Goal: Task Accomplishment & Management: Use online tool/utility

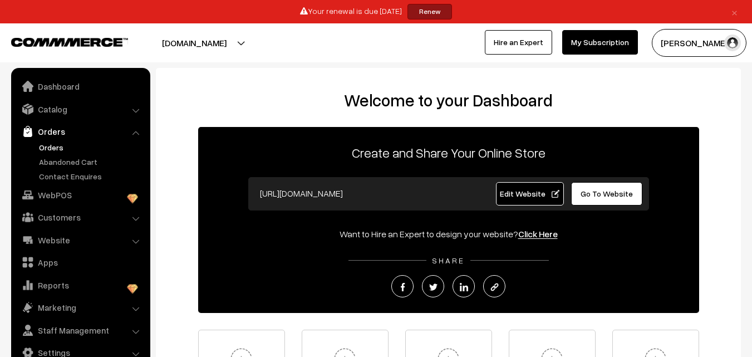
click at [46, 150] on link "Orders" at bounding box center [91, 147] width 110 height 12
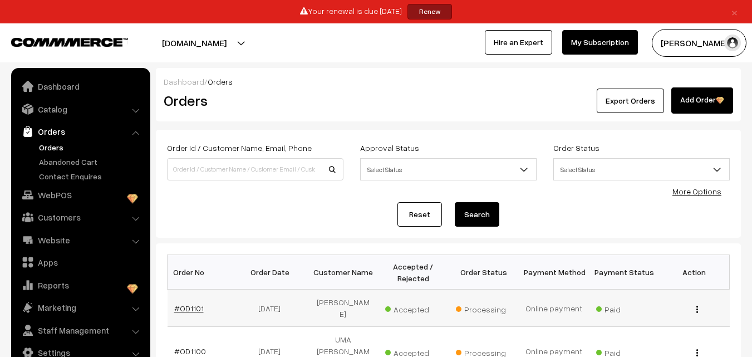
click at [193, 310] on link "#OD1101" at bounding box center [189, 307] width 30 height 9
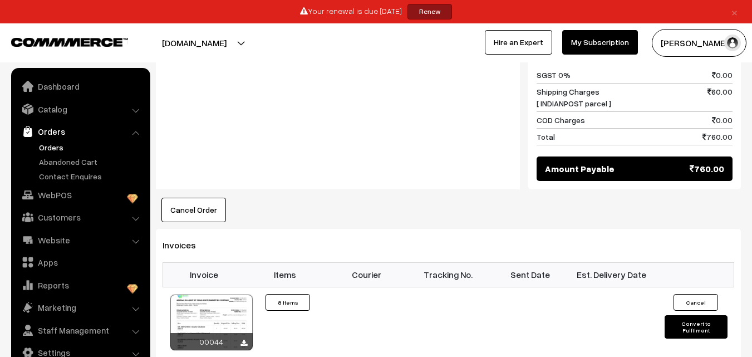
scroll to position [1058, 0]
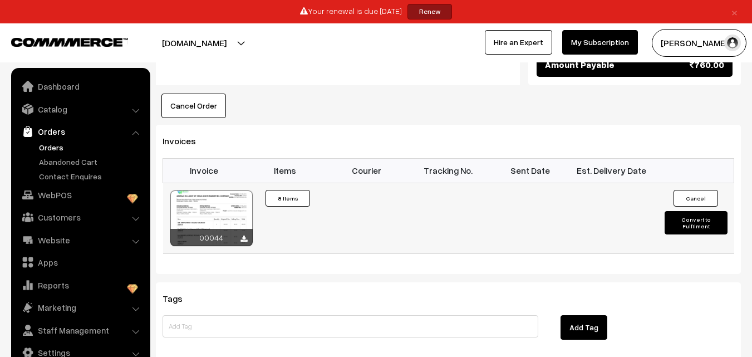
click at [697, 223] on button "Convert to Fulfilment" at bounding box center [696, 222] width 63 height 23
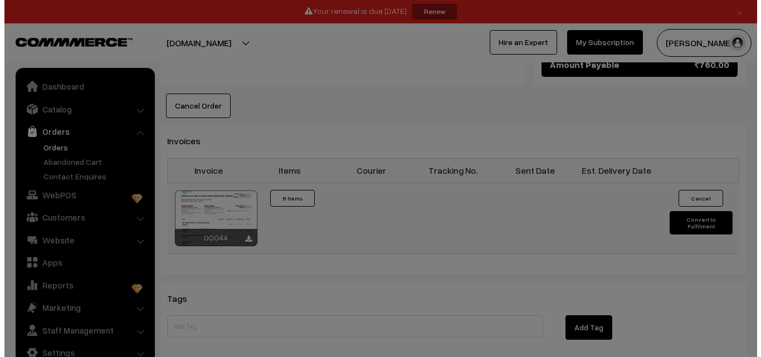
scroll to position [1064, 0]
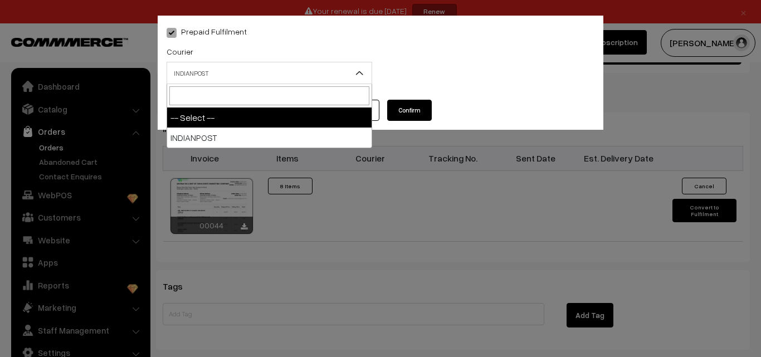
click at [241, 71] on span "INDIANPOST" at bounding box center [269, 72] width 204 height 19
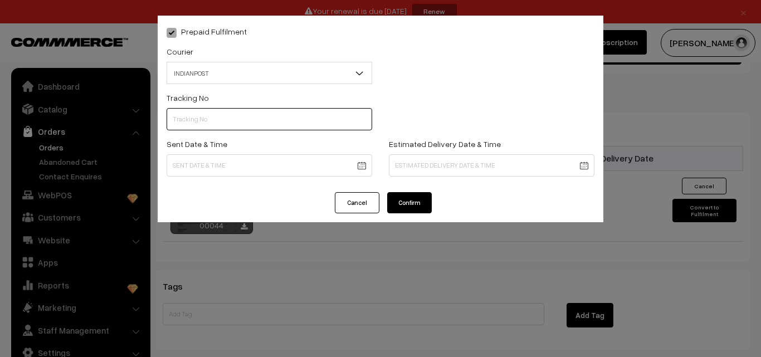
click at [194, 120] on input "text" at bounding box center [269, 119] width 205 height 22
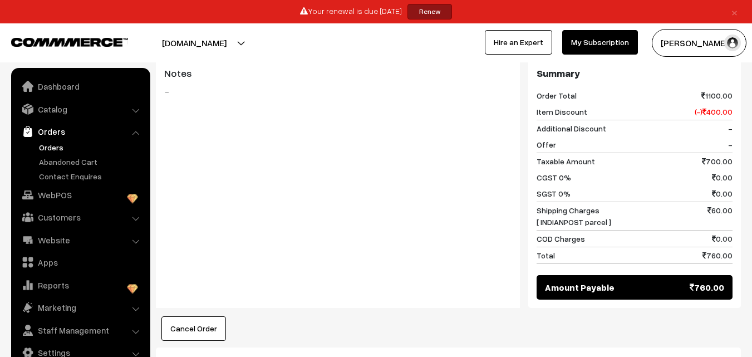
scroll to position [1225, 0]
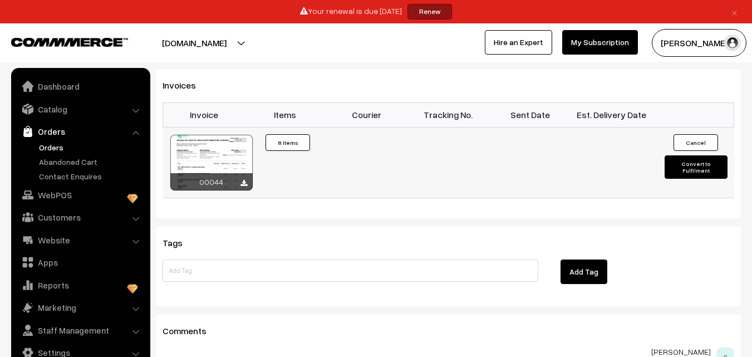
click at [691, 165] on button "Convert to Fulfilment" at bounding box center [696, 166] width 63 height 23
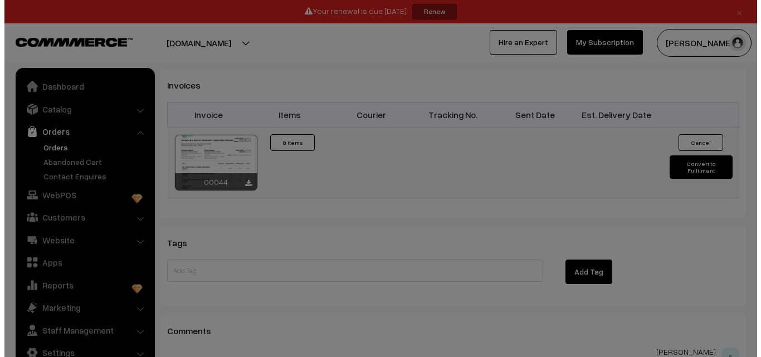
scroll to position [1119, 0]
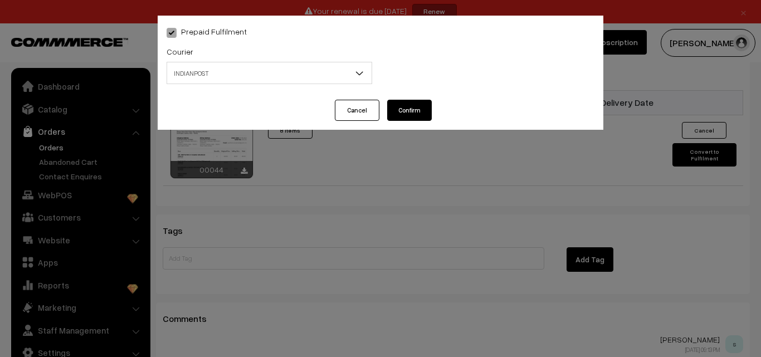
click at [318, 78] on span "INDIANPOST" at bounding box center [269, 72] width 204 height 19
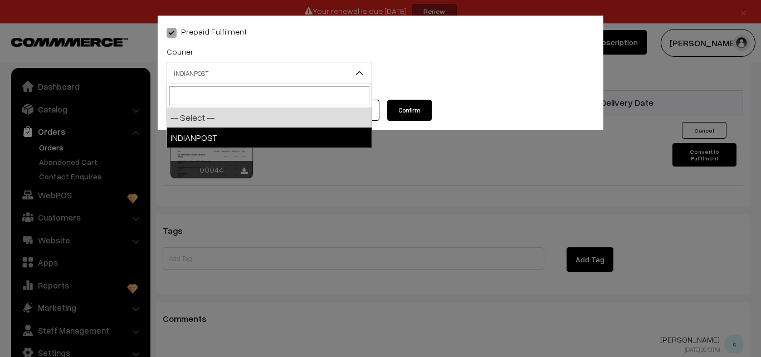
select select "1"
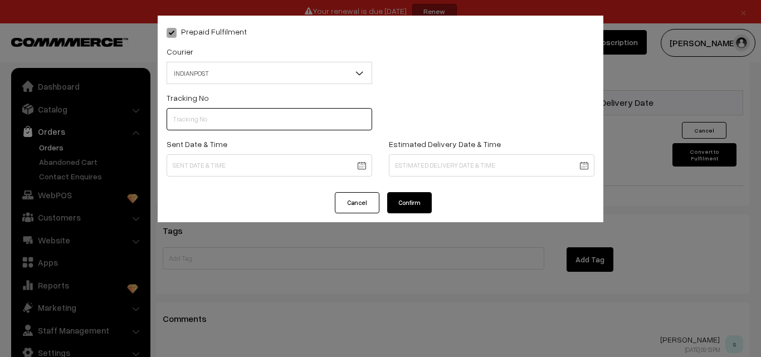
click at [196, 125] on input "text" at bounding box center [269, 119] width 205 height 22
type input "co084831549in"
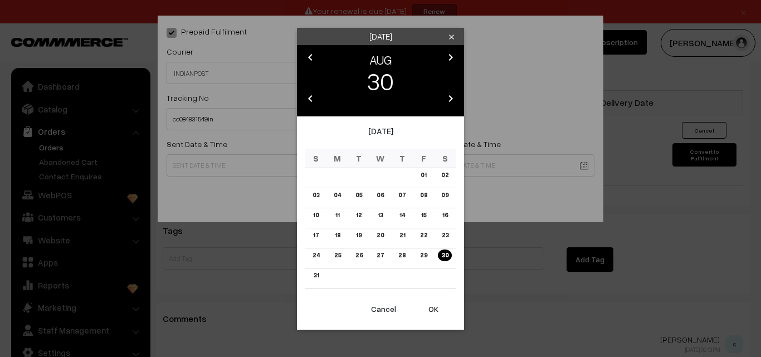
click at [439, 258] on link "30" at bounding box center [444, 255] width 13 height 12
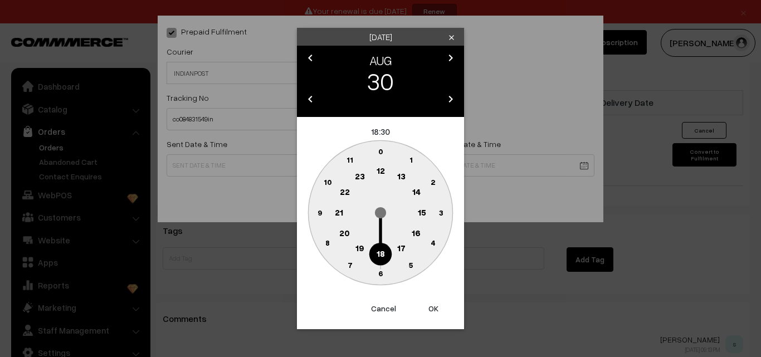
click at [413, 231] on text "16" at bounding box center [416, 233] width 9 height 10
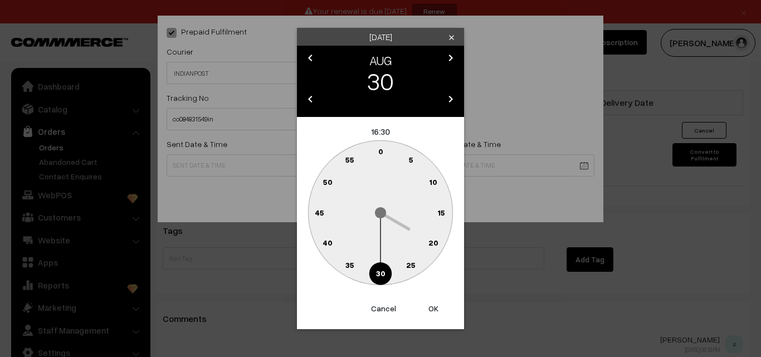
click at [437, 309] on button "OK" at bounding box center [433, 308] width 45 height 25
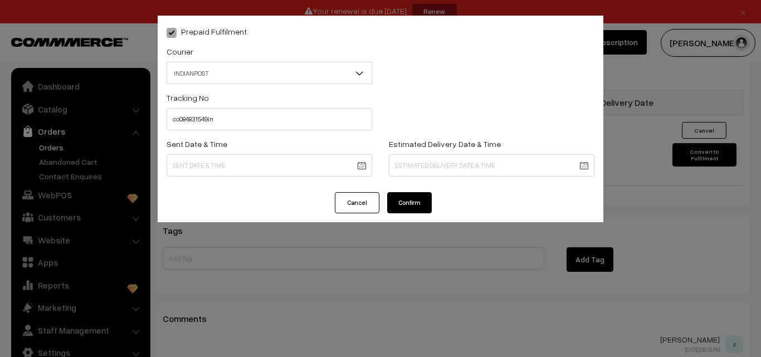
type input "30-08-2025 16:30"
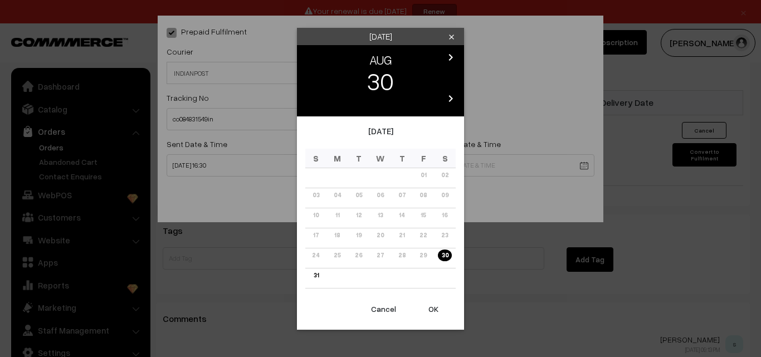
click at [451, 101] on icon "chevron_right" at bounding box center [450, 98] width 13 height 13
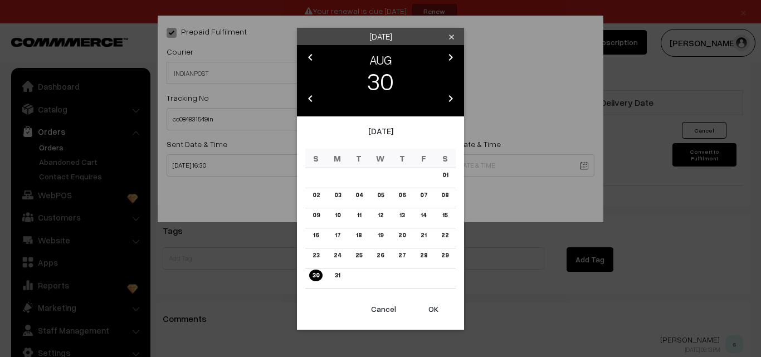
click at [452, 56] on icon "chevron_right" at bounding box center [450, 57] width 13 height 13
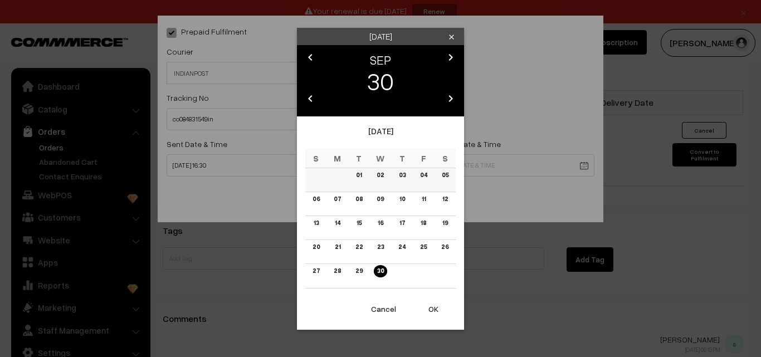
click at [453, 174] on td "05" at bounding box center [445, 180] width 22 height 24
click at [444, 172] on link "05" at bounding box center [444, 175] width 13 height 12
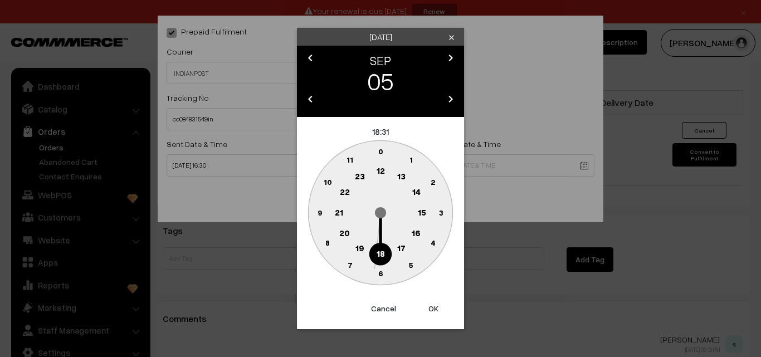
click at [425, 207] on circle at bounding box center [421, 213] width 23 height 23
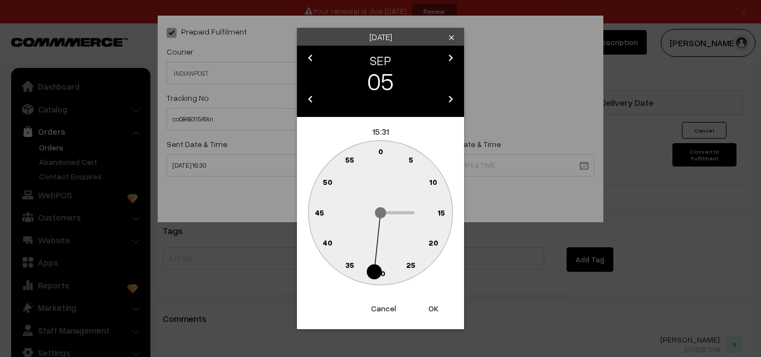
click at [437, 305] on button "OK" at bounding box center [433, 308] width 45 height 25
type input "05-09-2026 15:31"
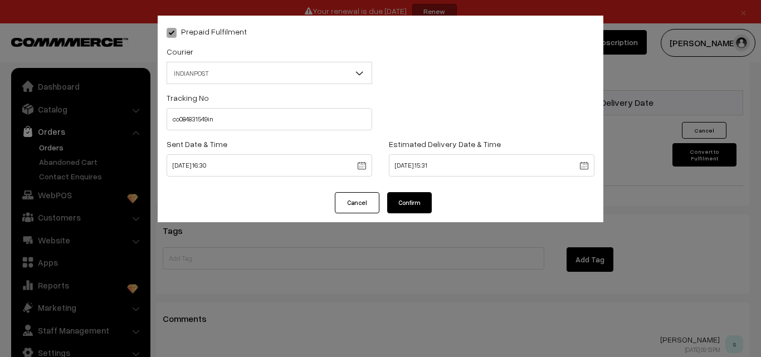
click at [394, 196] on button "Confirm" at bounding box center [409, 202] width 45 height 21
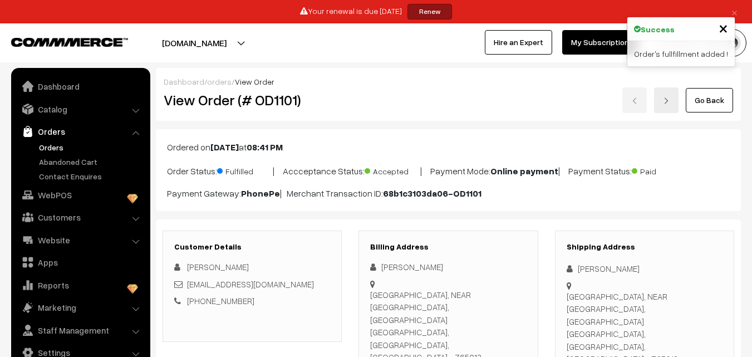
scroll to position [1114, 0]
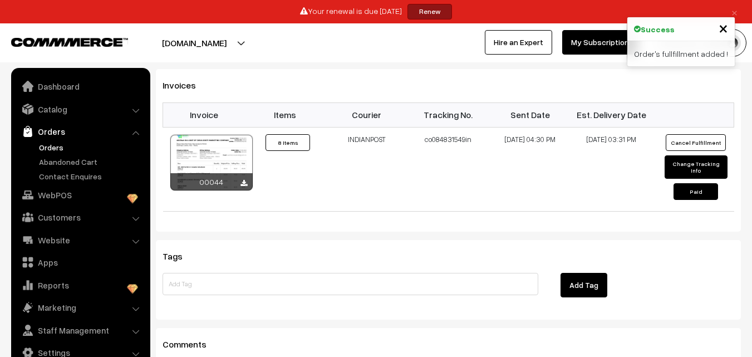
click at [49, 144] on link "Orders" at bounding box center [91, 147] width 110 height 12
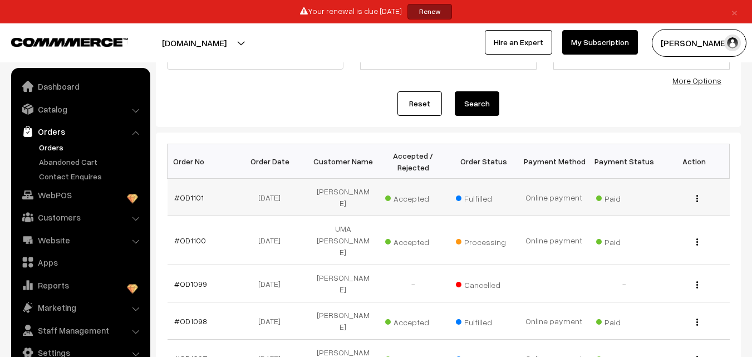
scroll to position [111, 0]
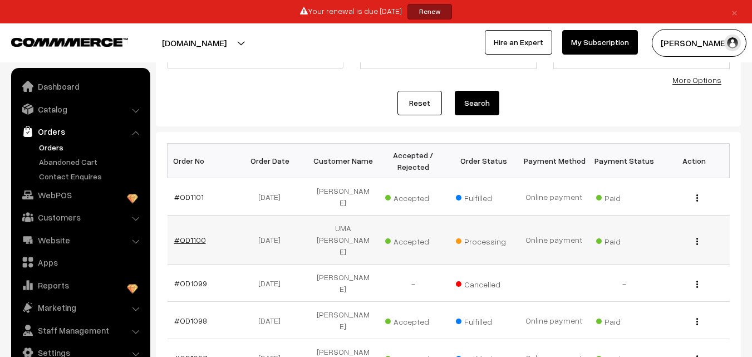
click at [189, 235] on link "#OD1100" at bounding box center [190, 239] width 32 height 9
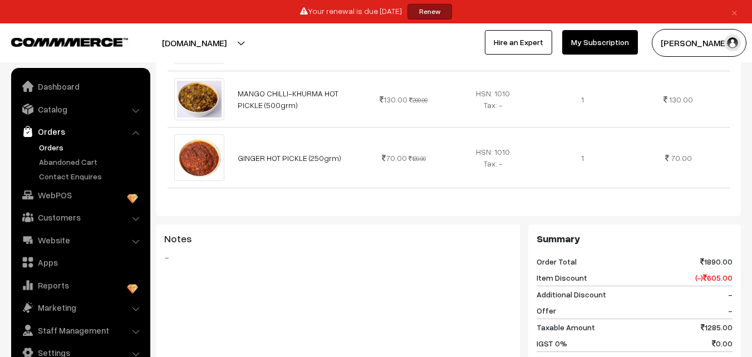
scroll to position [1169, 0]
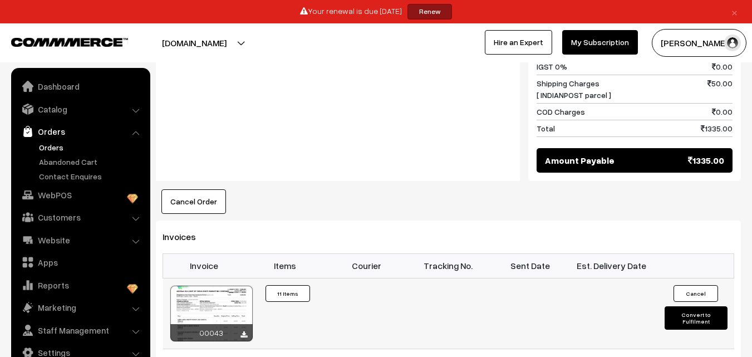
click at [693, 306] on button "Convert to Fulfilment" at bounding box center [696, 317] width 63 height 23
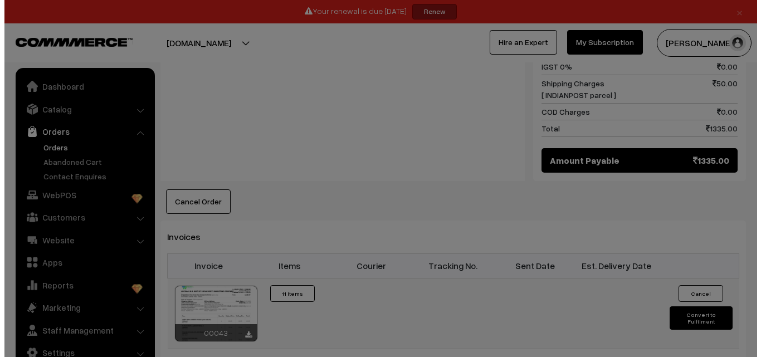
scroll to position [1166, 0]
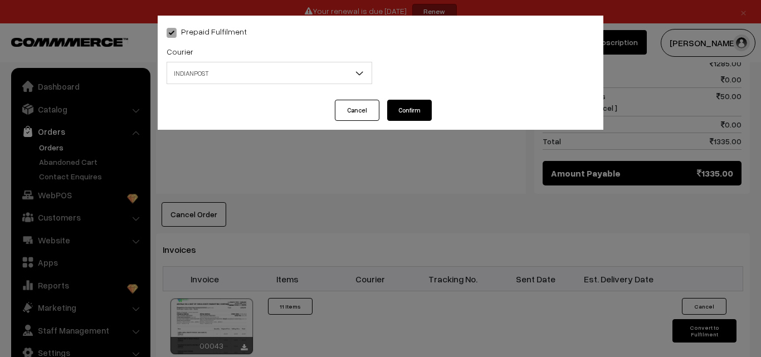
click at [241, 76] on span "INDIANPOST" at bounding box center [269, 72] width 204 height 19
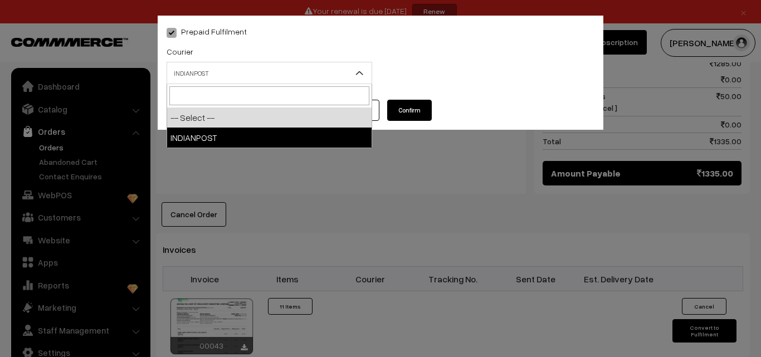
select select "1"
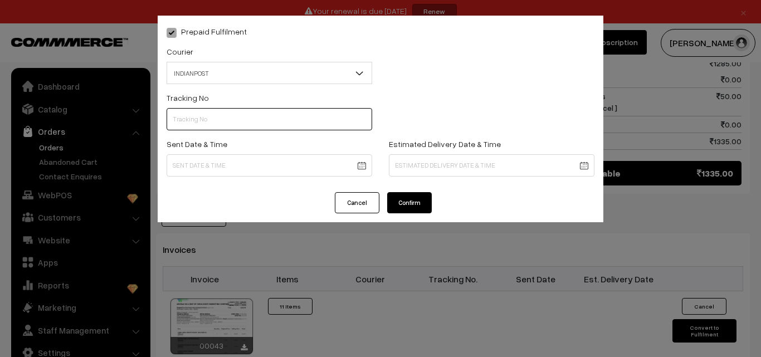
click at [209, 122] on input "text" at bounding box center [269, 119] width 205 height 22
type input "CO084831535IN"
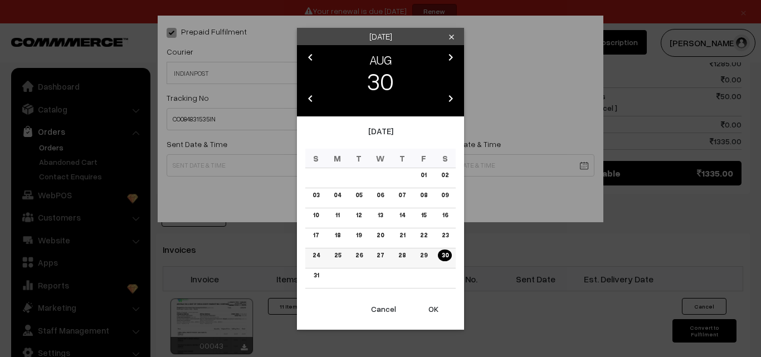
click at [448, 254] on link "30" at bounding box center [444, 255] width 13 height 12
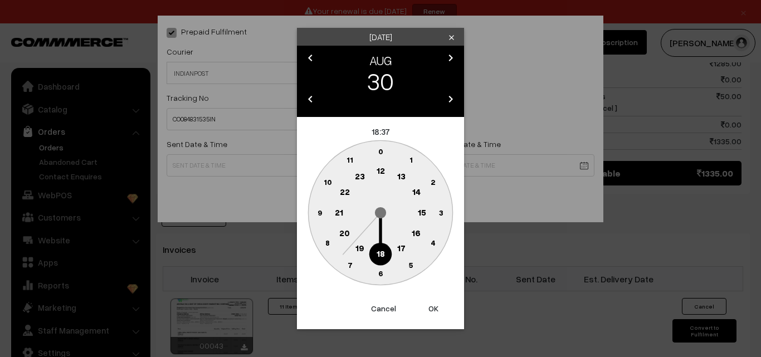
click at [436, 318] on button "OK" at bounding box center [433, 308] width 45 height 25
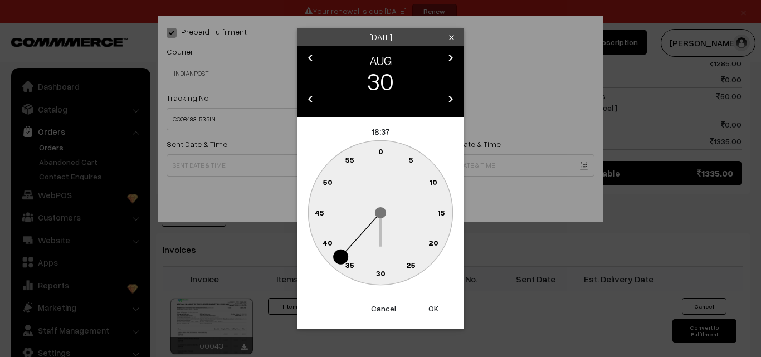
click at [435, 177] on text "10" at bounding box center [433, 181] width 8 height 9
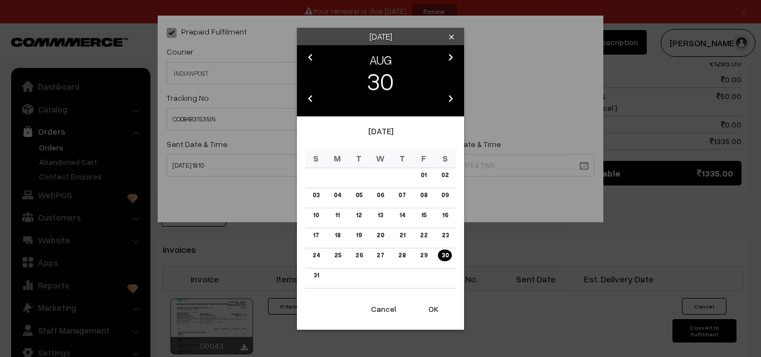
click at [432, 304] on button "OK" at bounding box center [433, 309] width 45 height 25
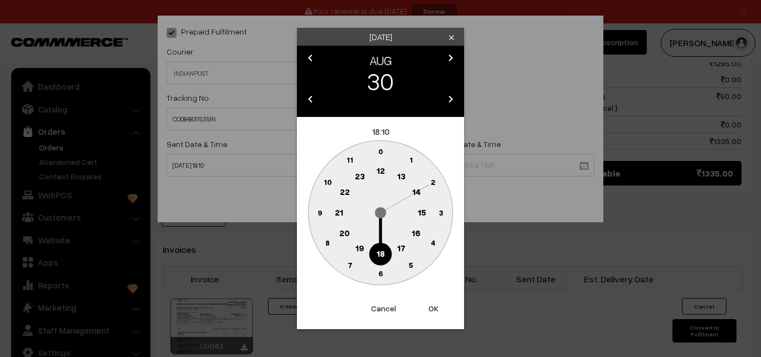
click at [414, 235] on text "16" at bounding box center [416, 233] width 9 height 10
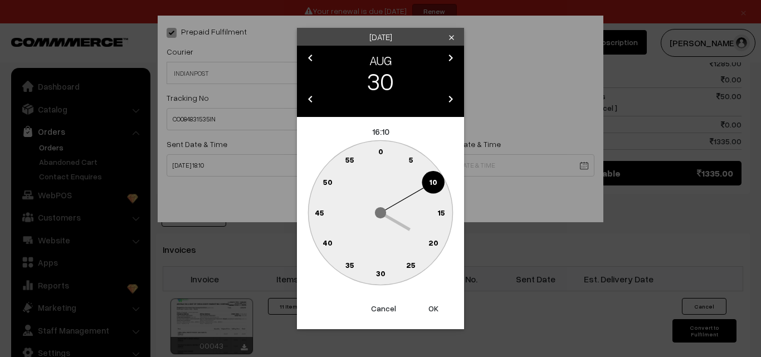
click at [439, 307] on button "OK" at bounding box center [433, 308] width 45 height 25
type input "30-08-2025 16:10"
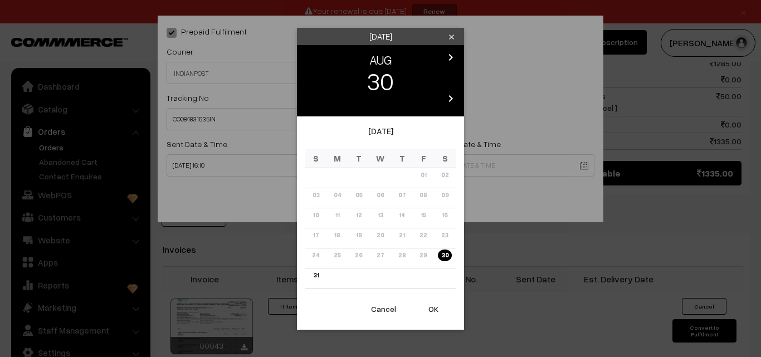
click at [448, 57] on icon "chevron_right" at bounding box center [450, 57] width 13 height 13
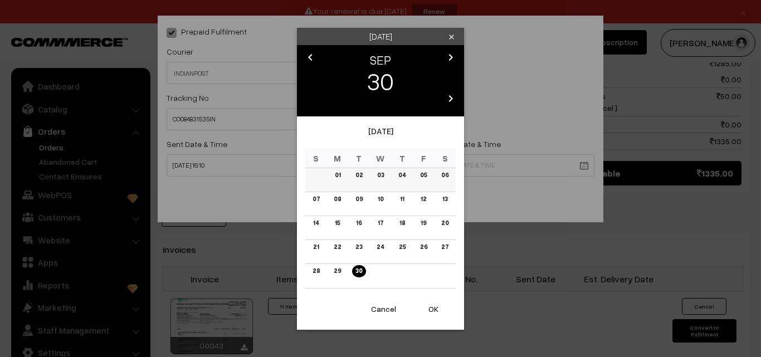
click at [447, 174] on link "06" at bounding box center [445, 175] width 14 height 12
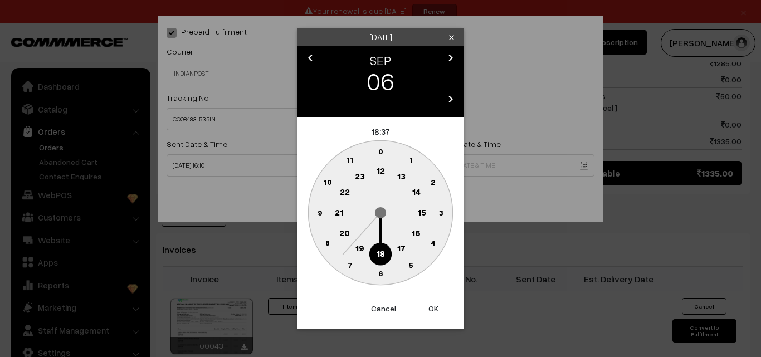
click at [433, 311] on button "OK" at bounding box center [433, 308] width 45 height 25
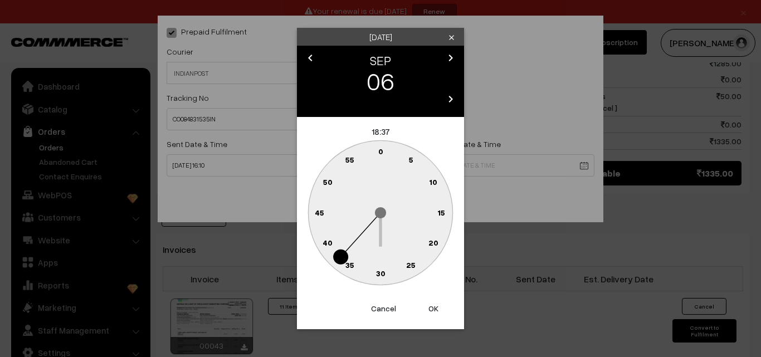
click at [433, 311] on button "OK" at bounding box center [433, 308] width 45 height 25
type input "06-09-2025 18:37"
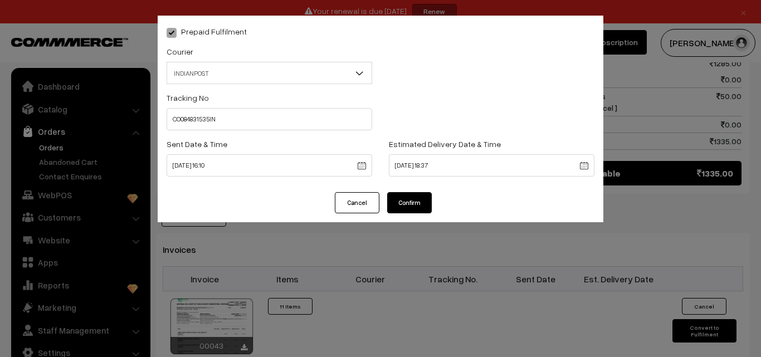
click at [402, 195] on button "Confirm" at bounding box center [409, 202] width 45 height 21
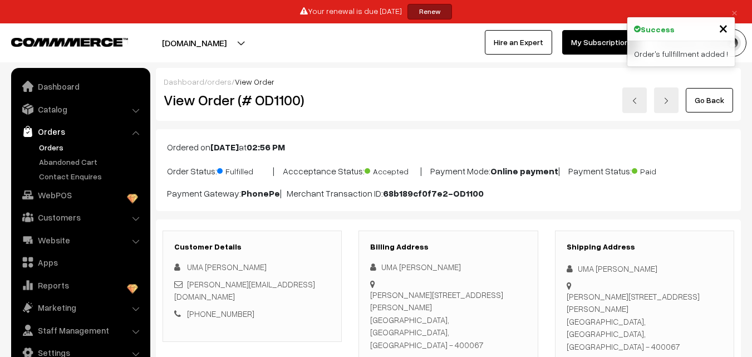
scroll to position [1169, 0]
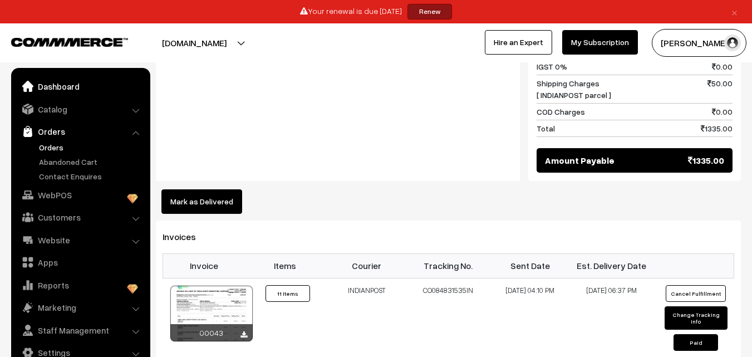
click at [65, 92] on link "Dashboard" at bounding box center [80, 86] width 133 height 20
